Goal: Communication & Community: Answer question/provide support

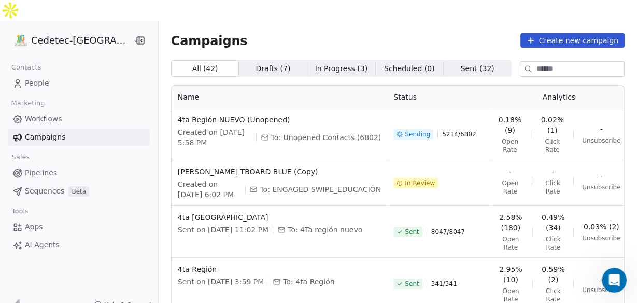
scroll to position [833, 0]
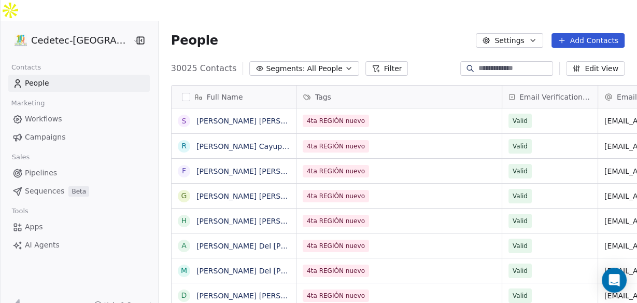
scroll to position [260, 490]
click at [43, 132] on span "Campaigns" at bounding box center [45, 137] width 40 height 11
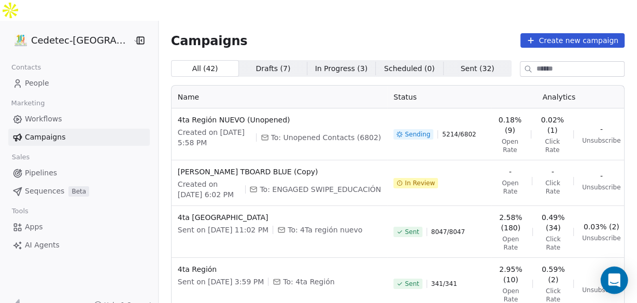
click at [616, 282] on icon "Open Intercom Messenger" at bounding box center [614, 279] width 12 height 13
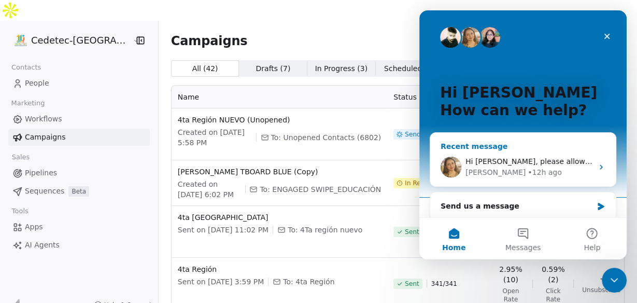
click at [465, 159] on span "Hi [PERSON_NAME], please allow me sometime. I will check this and get back shor…" at bounding box center [620, 161] width 310 height 8
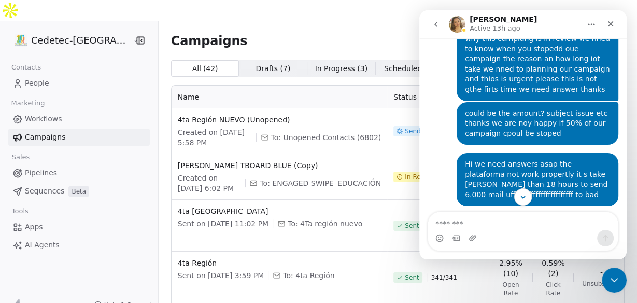
scroll to position [833, 0]
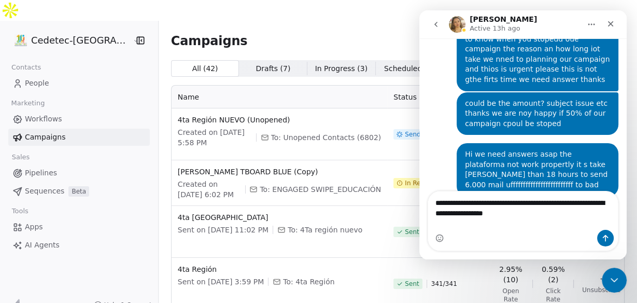
type textarea "**********"
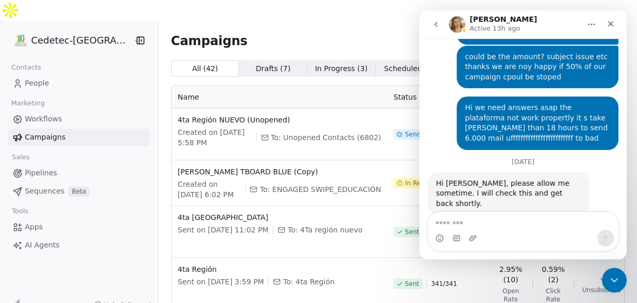
scroll to position [884, 0]
